Goal: Communication & Community: Answer question/provide support

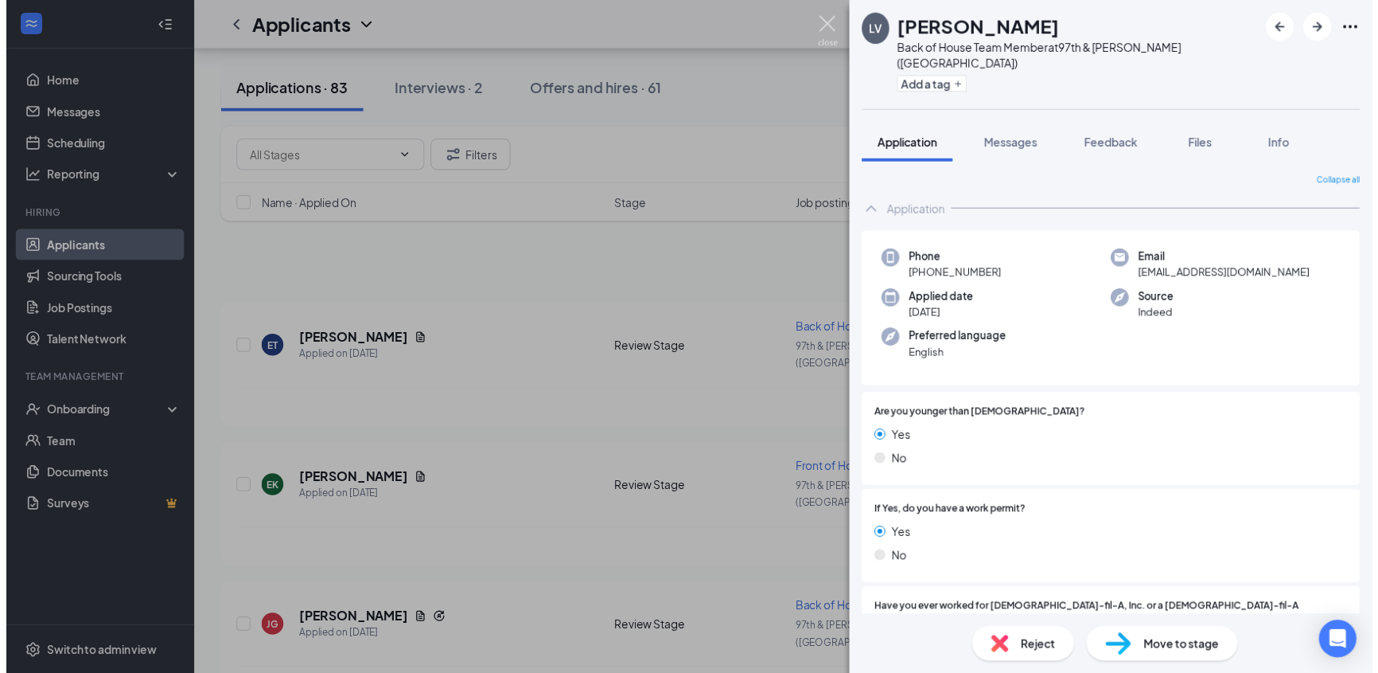
scroll to position [867, 0]
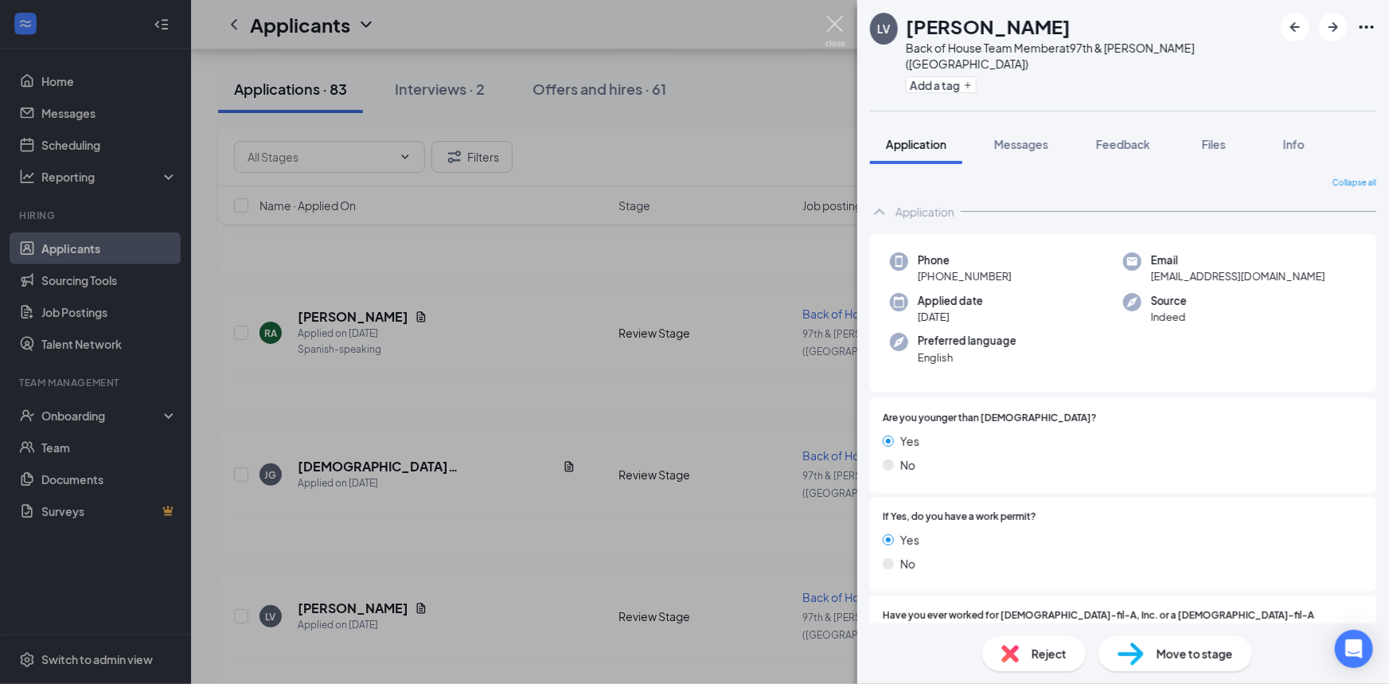
click at [833, 16] on img at bounding box center [835, 31] width 20 height 31
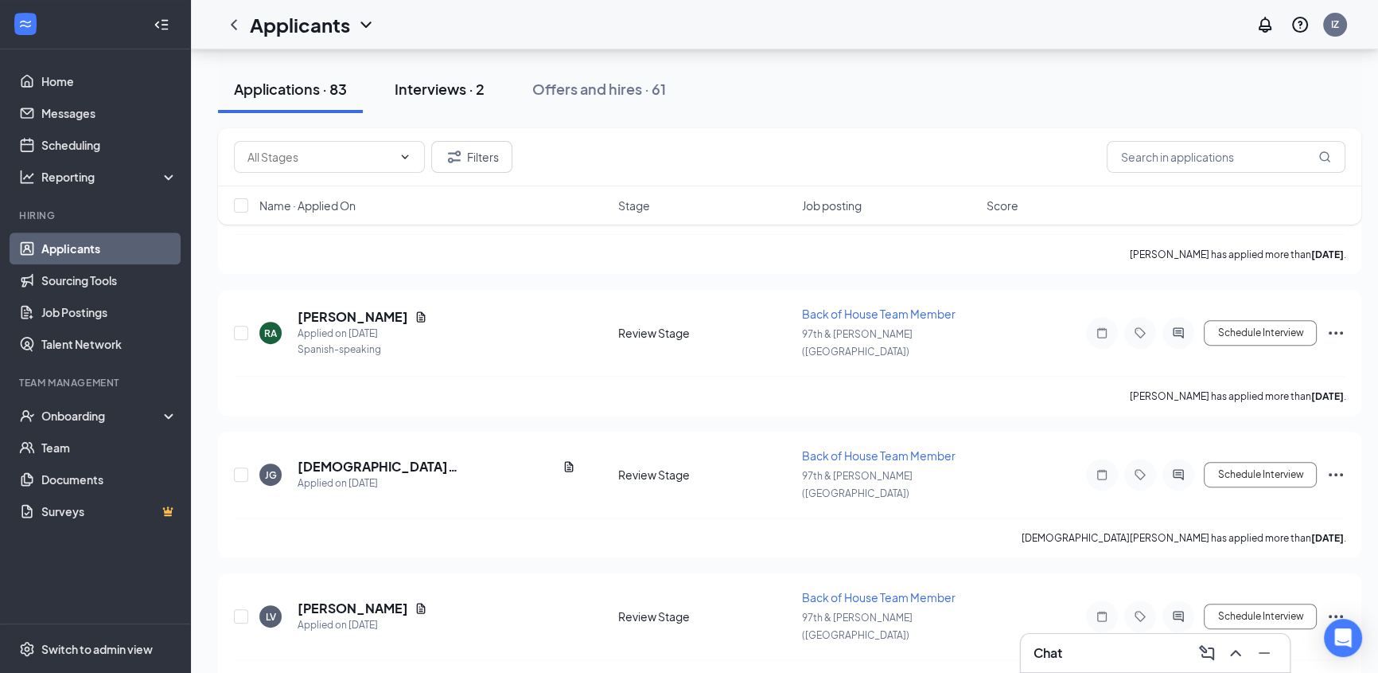
click at [475, 91] on div "Interviews · 2" at bounding box center [440, 89] width 90 height 20
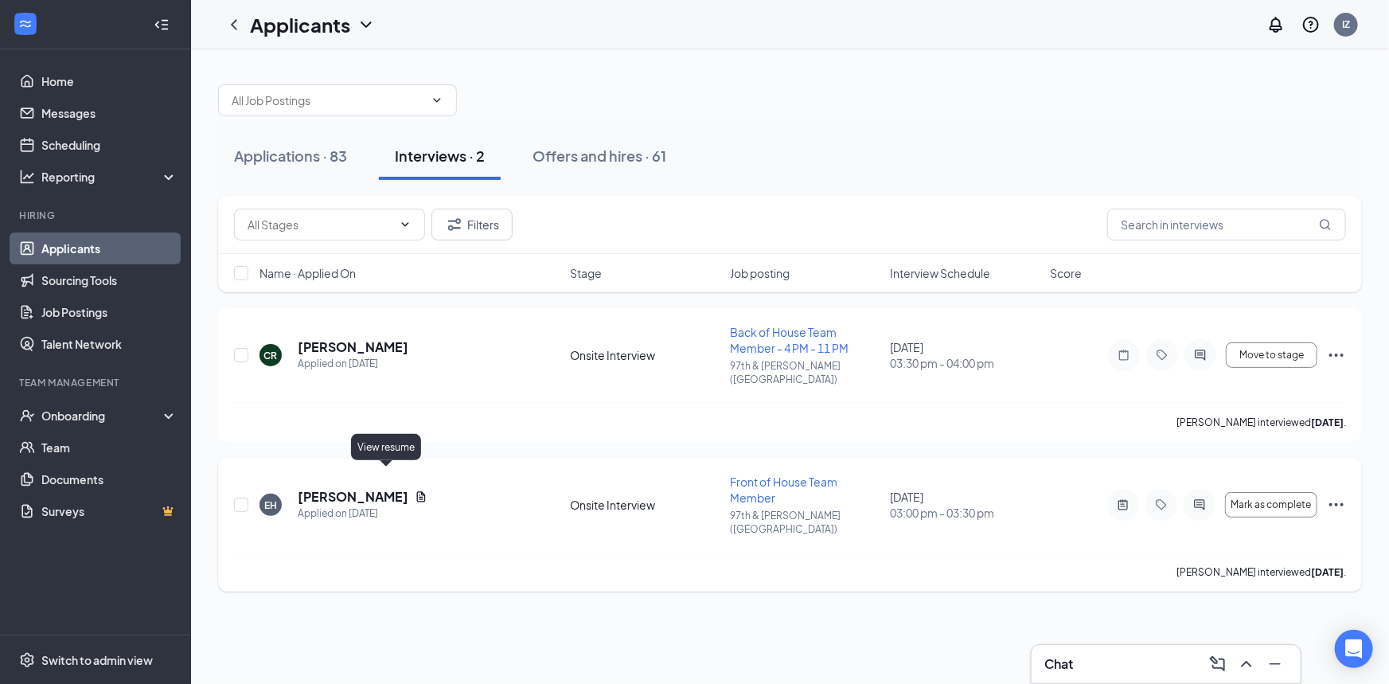
click at [415, 490] on icon "Document" at bounding box center [421, 496] width 13 height 13
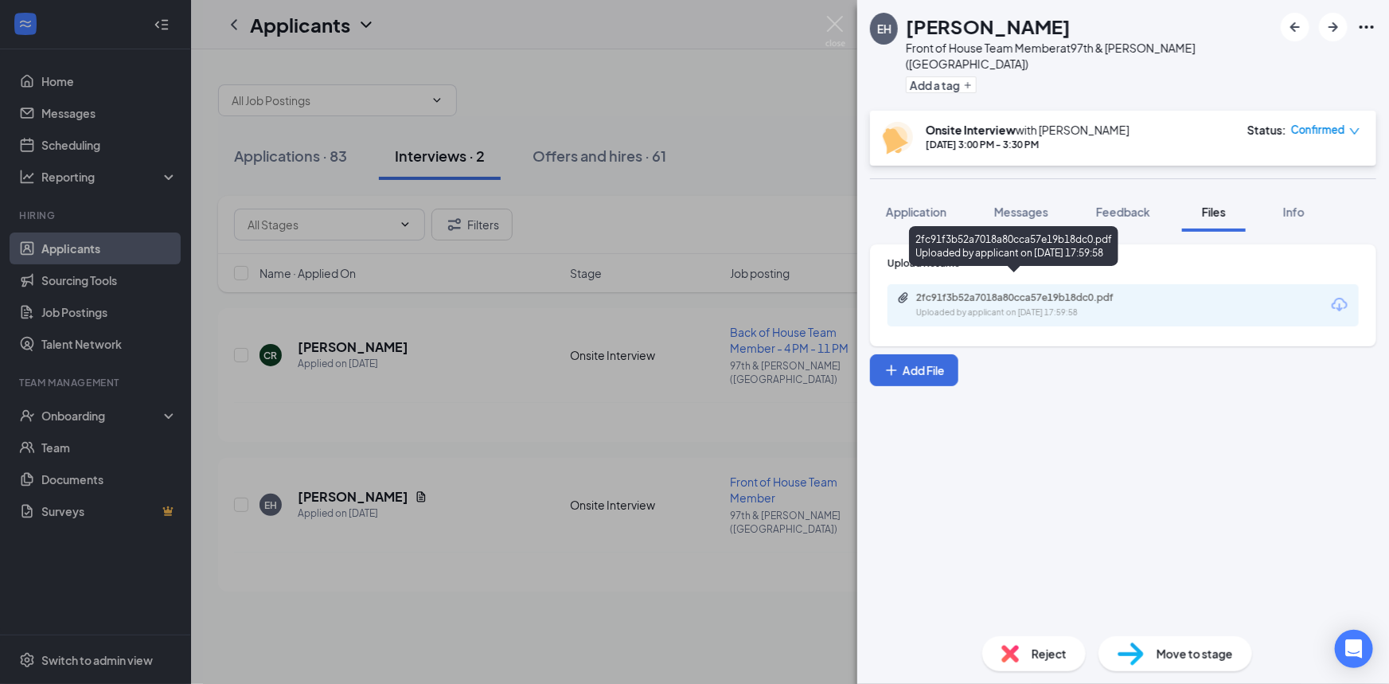
click at [971, 291] on div "2fc91f3b52a7018a80cca57e19b18dc0.pdf Uploaded by applicant on [DATE] 17:59:58" at bounding box center [1026, 305] width 258 height 28
click at [1031, 205] on span "Messages" at bounding box center [1021, 212] width 54 height 14
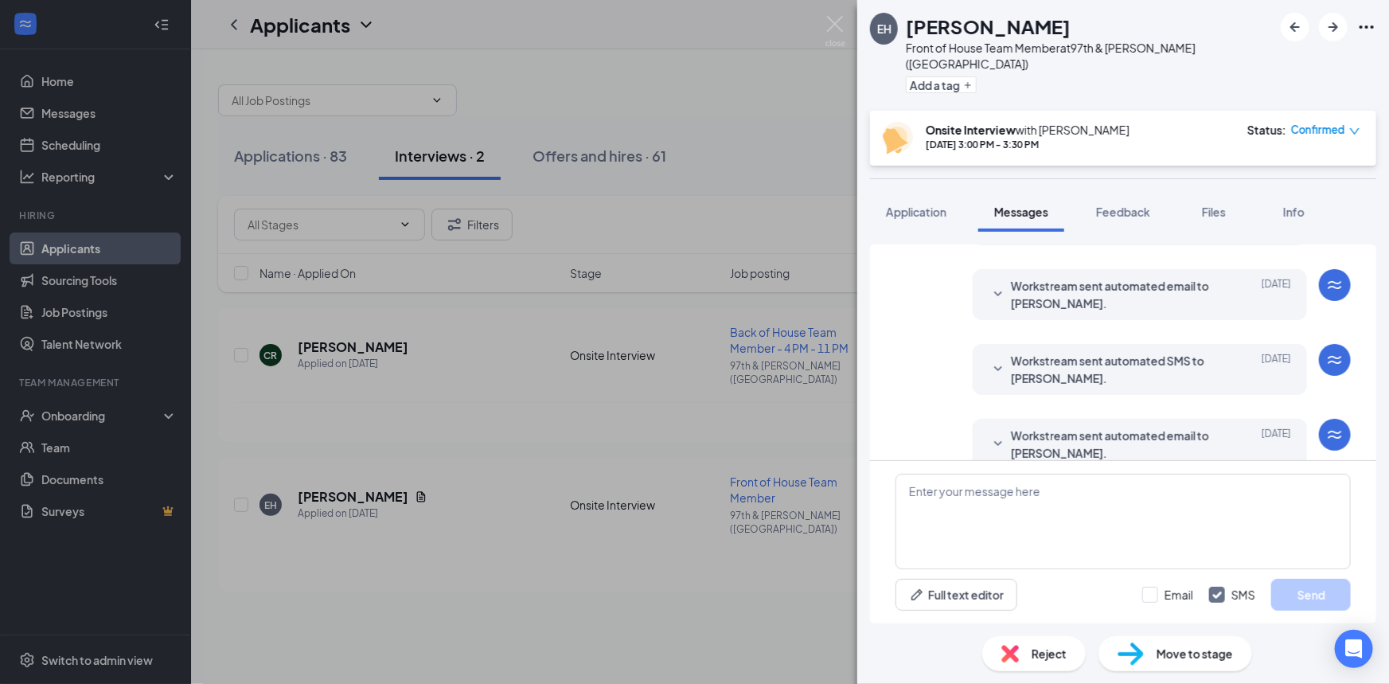
scroll to position [509, 0]
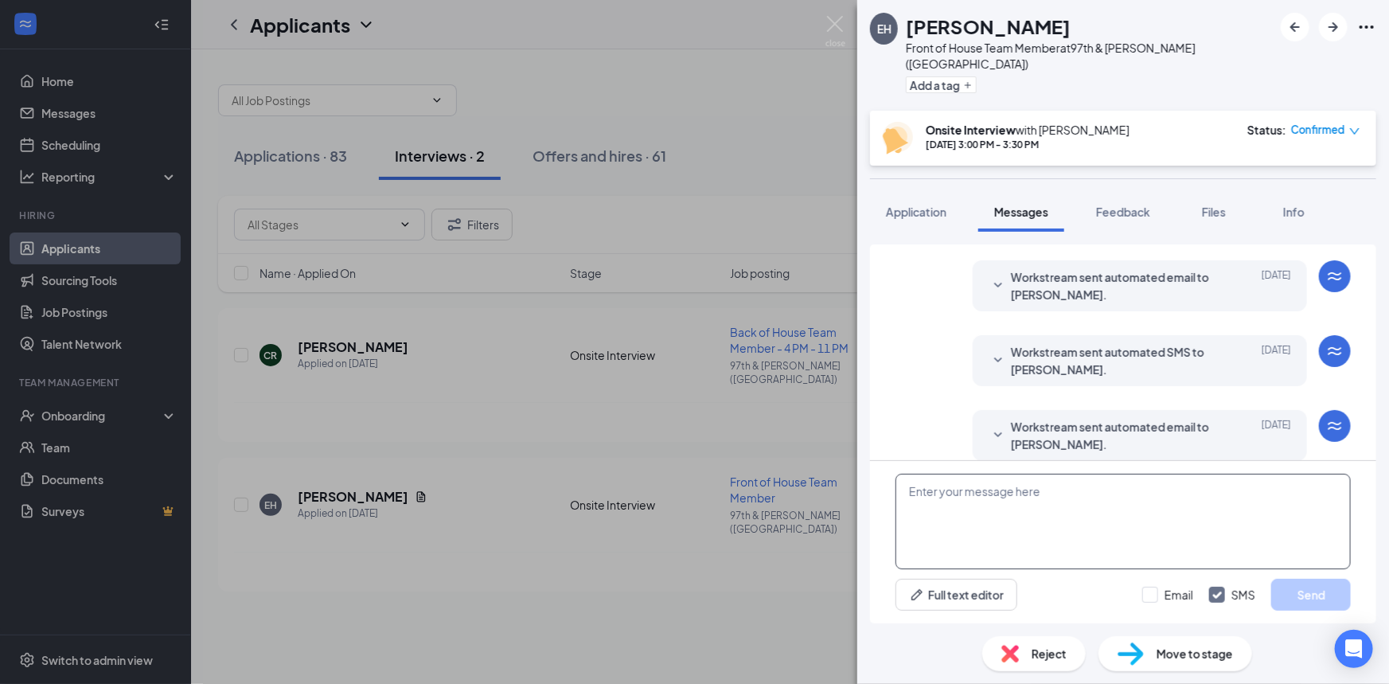
click at [1049, 489] on textarea at bounding box center [1122, 522] width 455 height 96
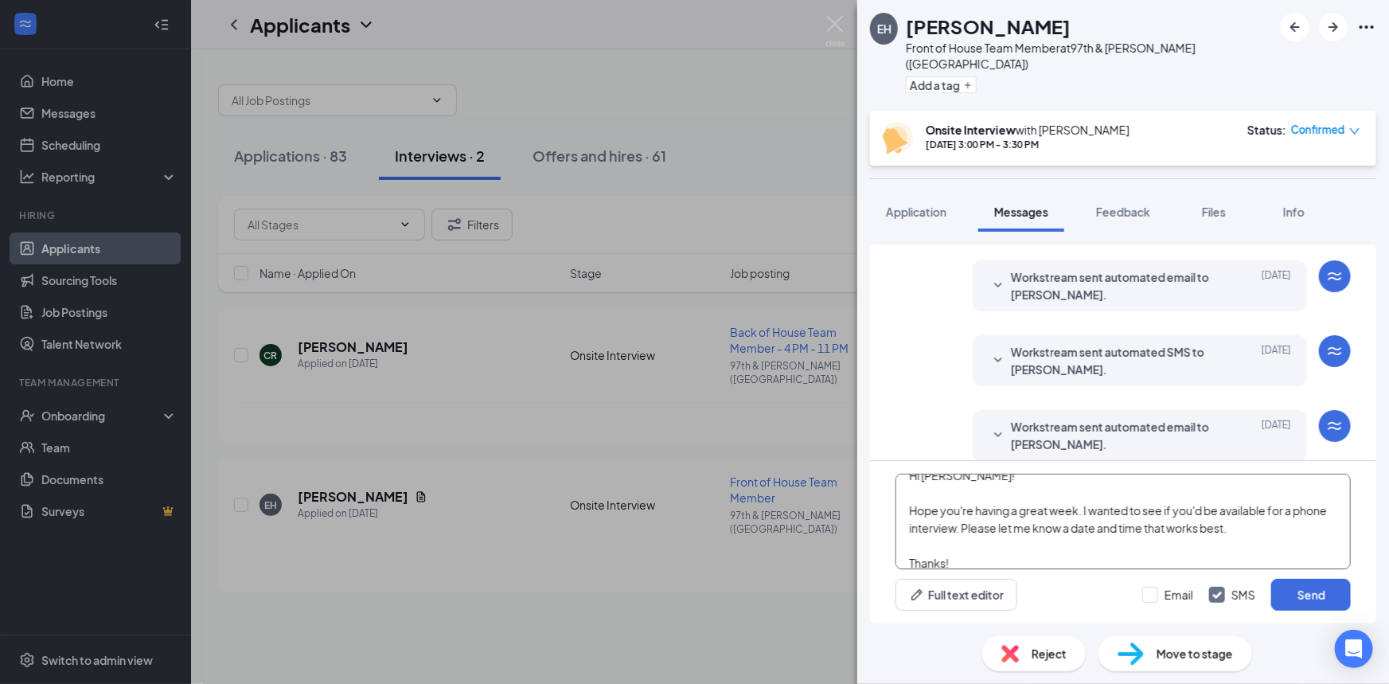
scroll to position [33, 0]
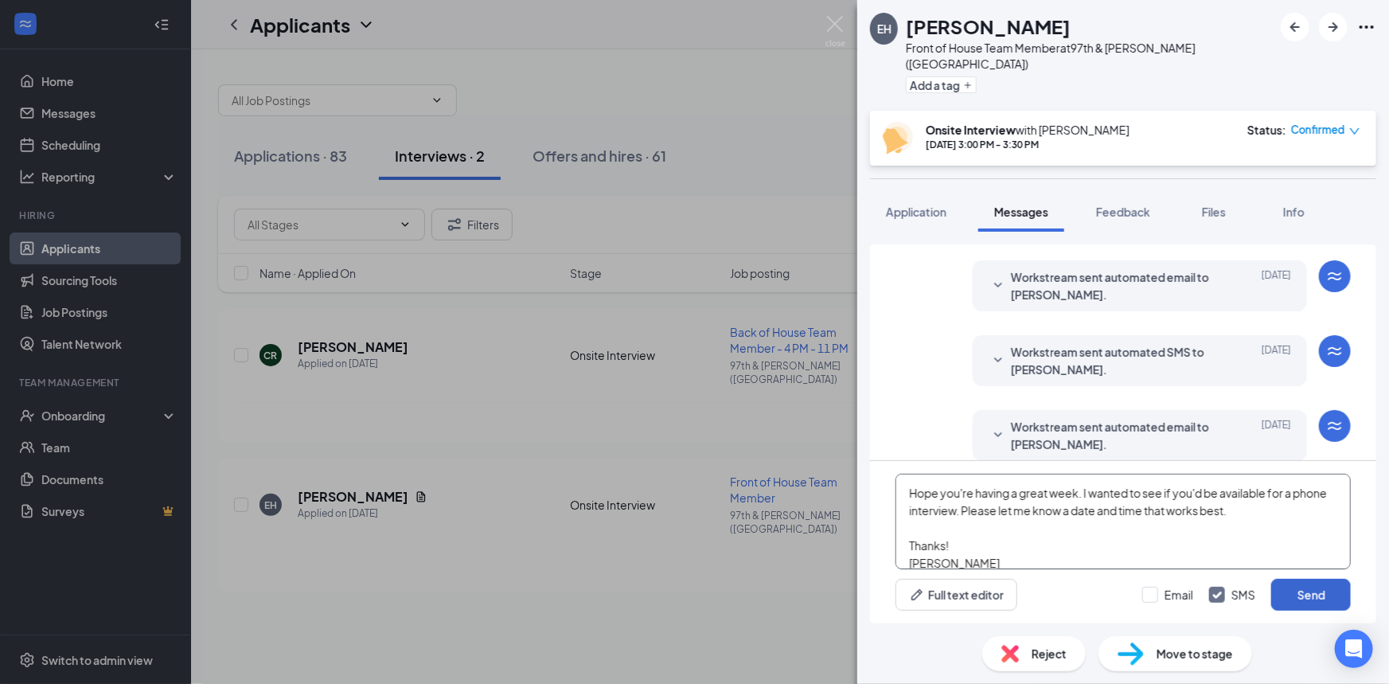
type textarea "Hi [PERSON_NAME]! Hope you're having a great week. I wanted to see if you'd be …"
click at [1308, 586] on button "Send" at bounding box center [1311, 595] width 80 height 32
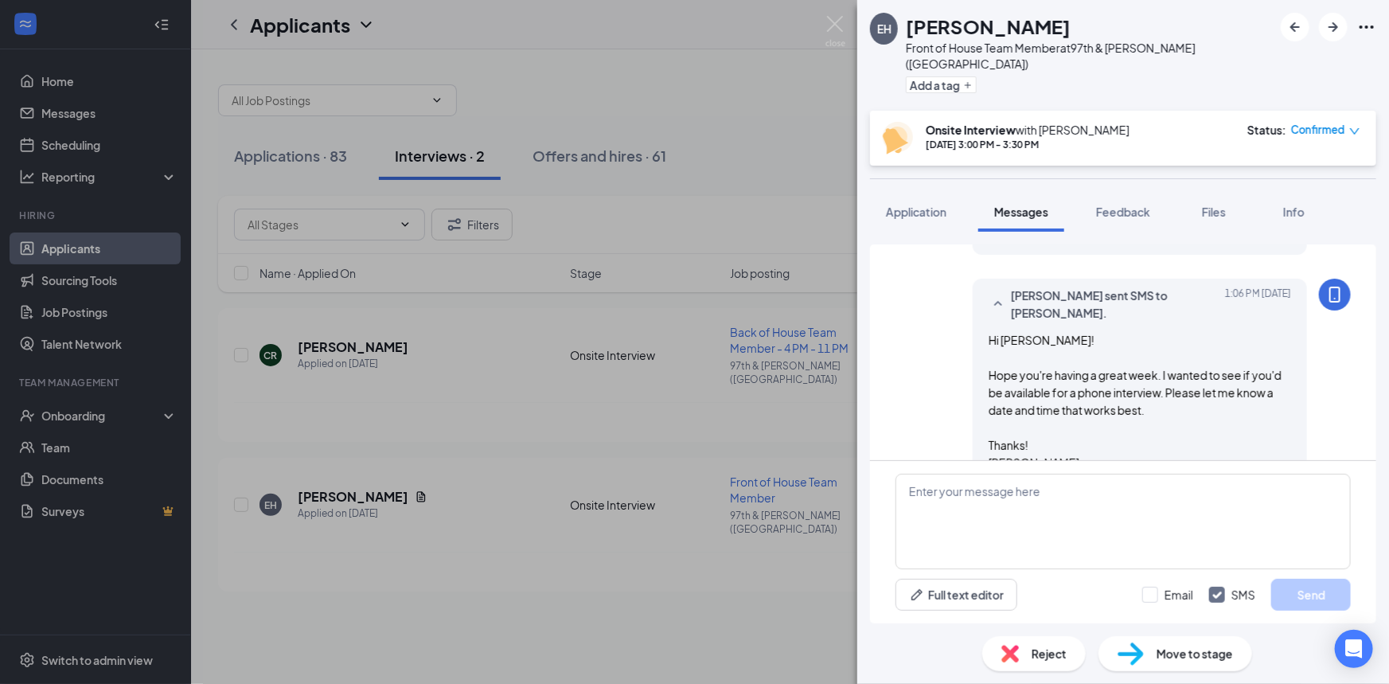
scroll to position [717, 0]
drag, startPoint x: 945, startPoint y: 297, endPoint x: 824, endPoint y: 16, distance: 306.2
click at [822, 13] on div "EH [PERSON_NAME] Front of House Team Member at 97th & [PERSON_NAME] ([GEOGRAPHI…" at bounding box center [694, 342] width 1389 height 684
click at [826, 19] on img at bounding box center [835, 31] width 20 height 31
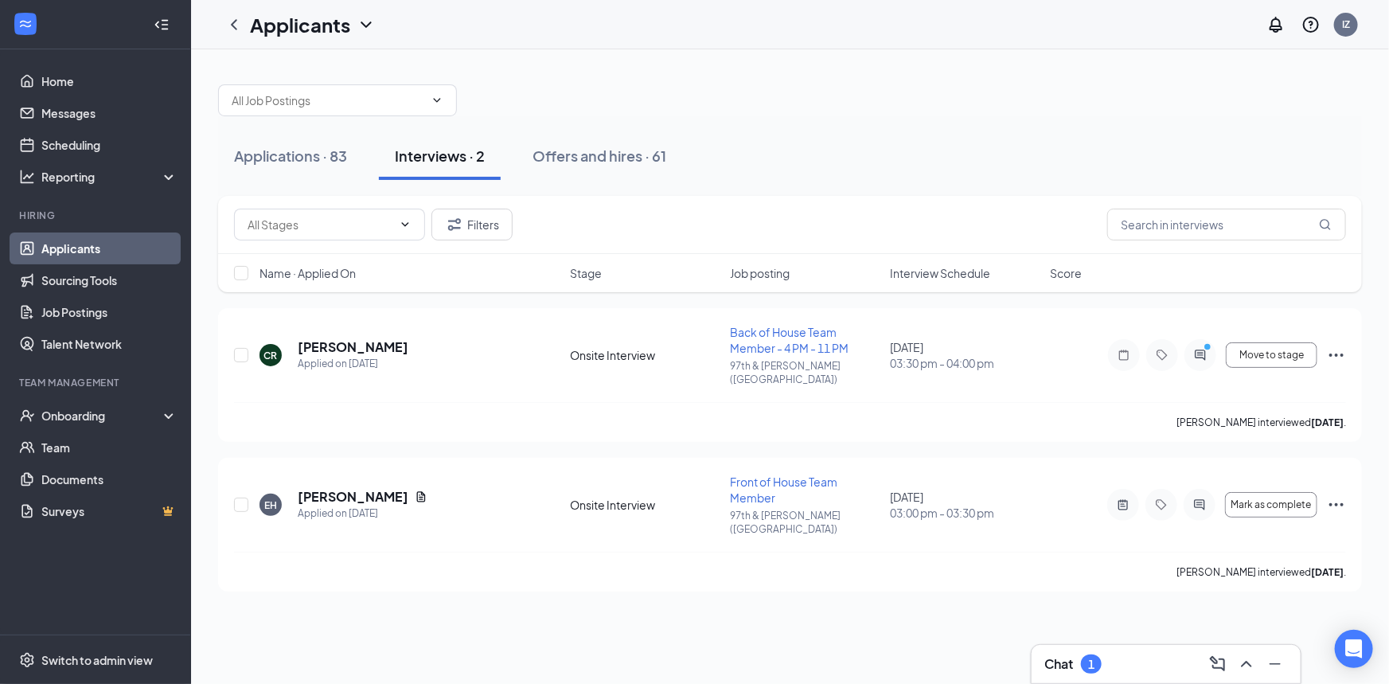
click at [1078, 647] on div "Chat 1" at bounding box center [1165, 664] width 269 height 38
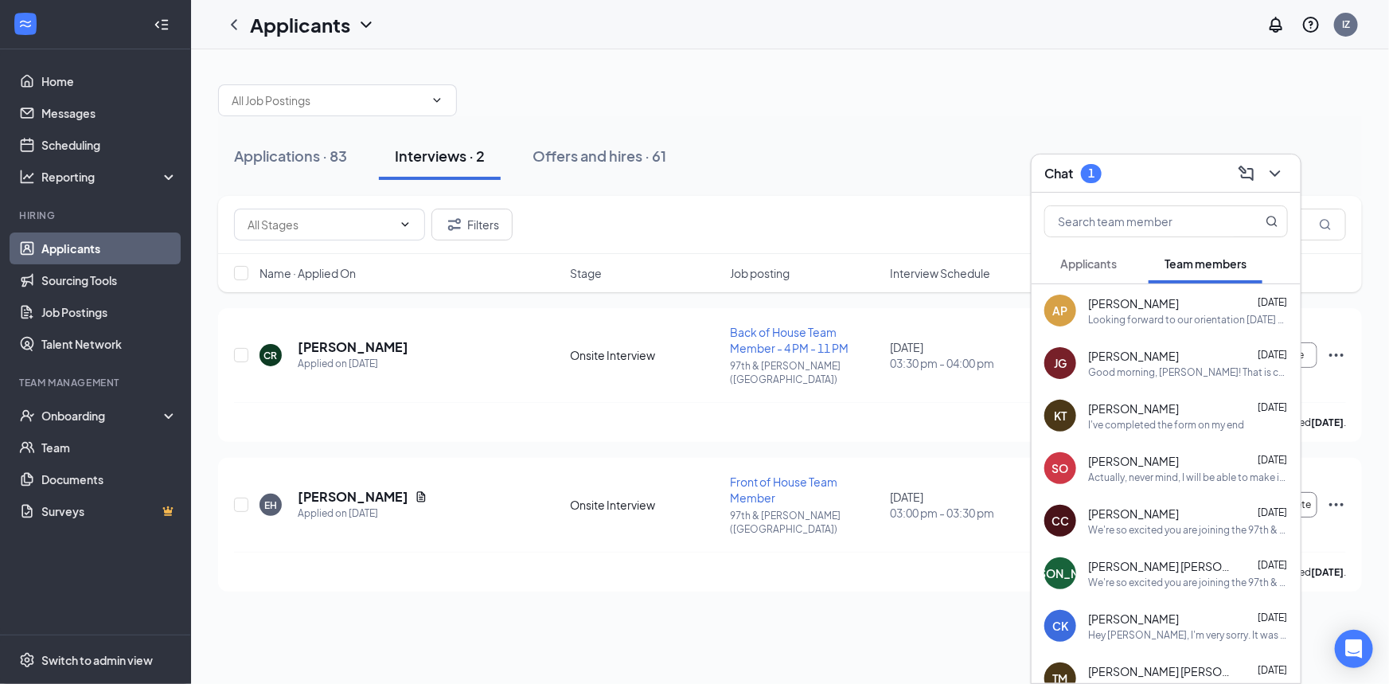
click at [1098, 266] on span "Applicants" at bounding box center [1088, 263] width 57 height 14
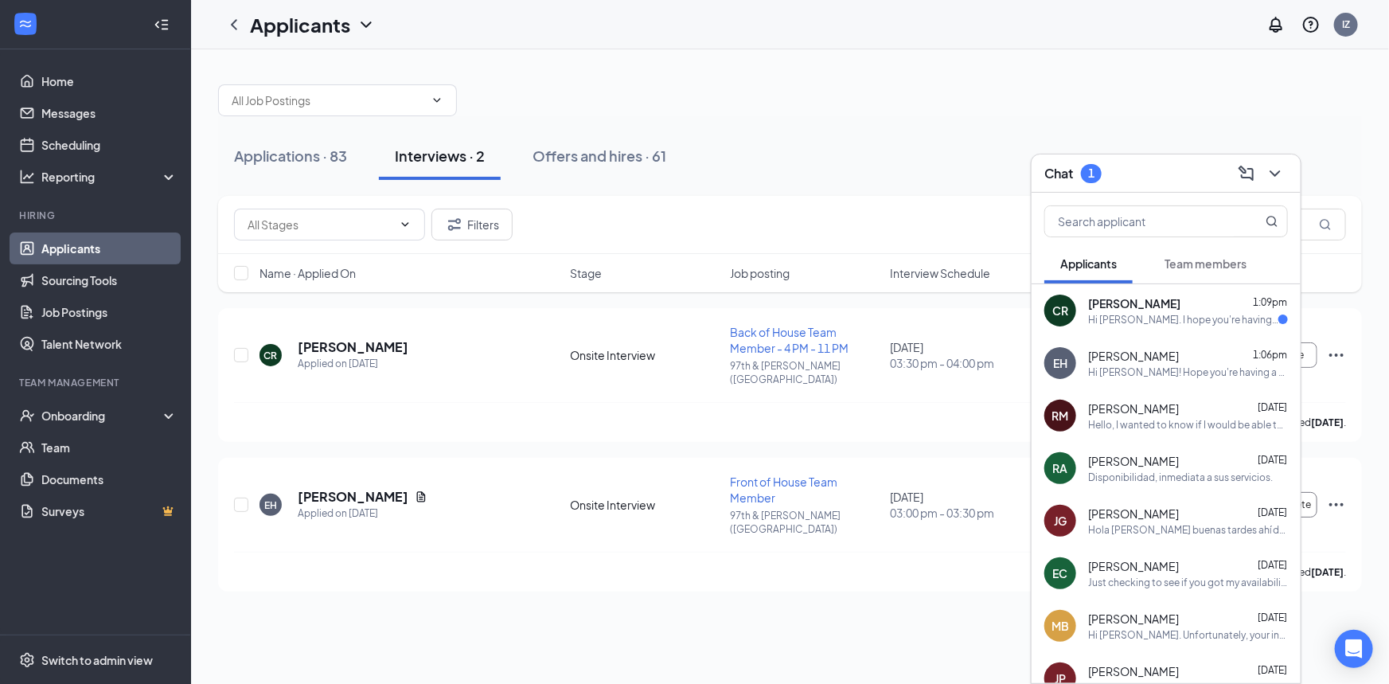
click at [1166, 318] on div "Hi Isabel. I hope you're having a wonderful day! Do you have any updates for me…" at bounding box center [1183, 320] width 190 height 14
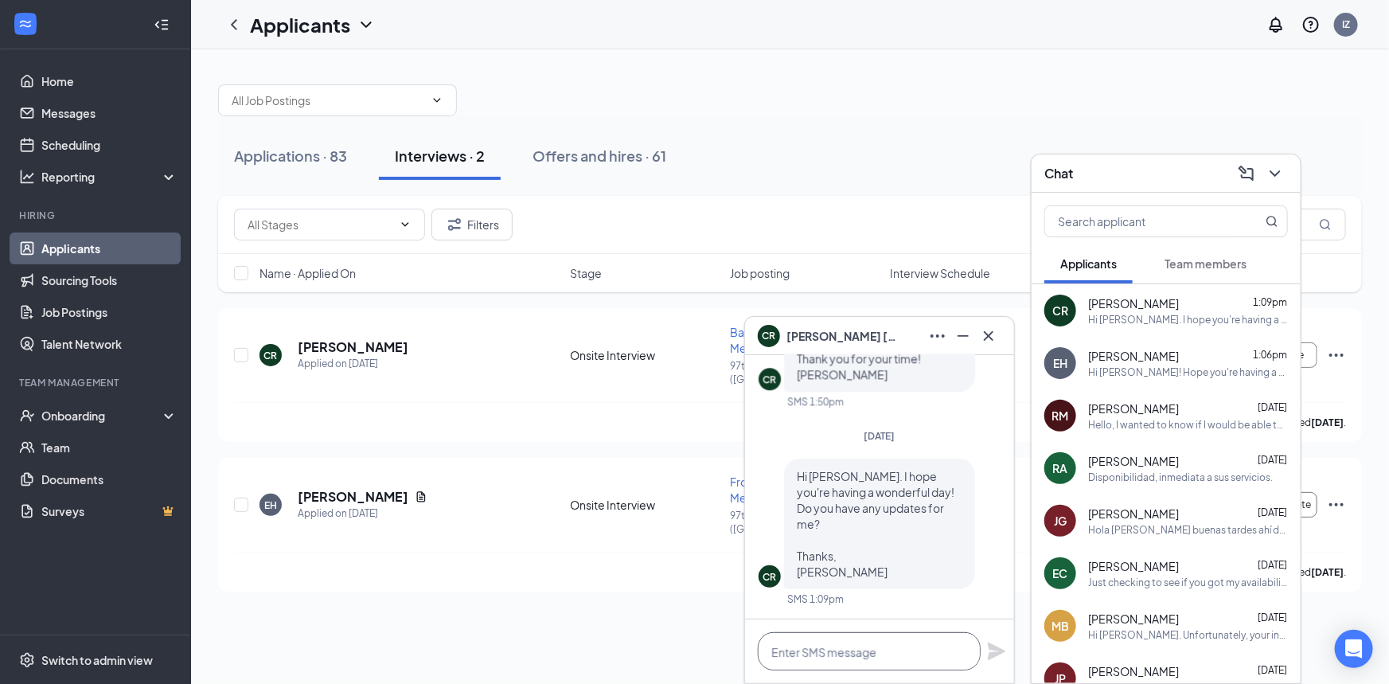
click at [854, 657] on textarea at bounding box center [869, 651] width 223 height 38
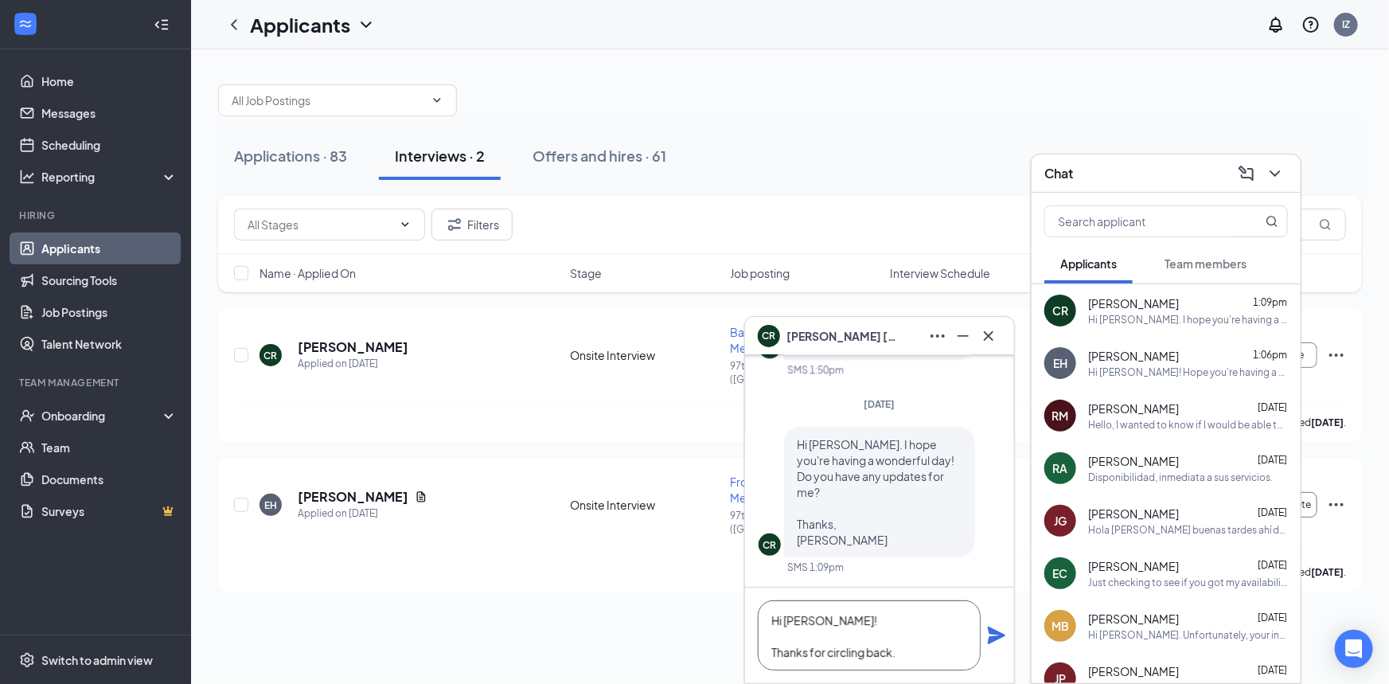
type textarea "Hi Colin! Thanks for circling back."
